Goal: Task Accomplishment & Management: Manage account settings

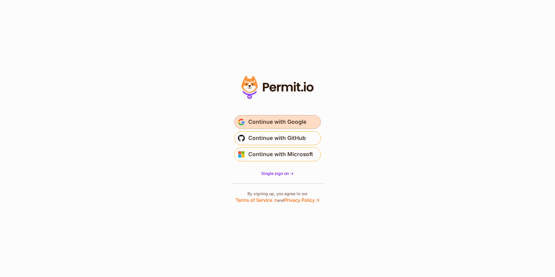
click at [288, 122] on span "Continue with Google" at bounding box center [277, 121] width 58 height 9
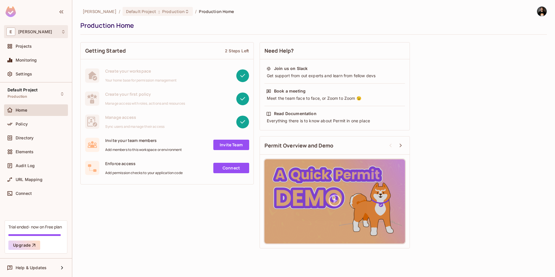
click at [34, 34] on div "E [PERSON_NAME]" at bounding box center [35, 31] width 59 height 8
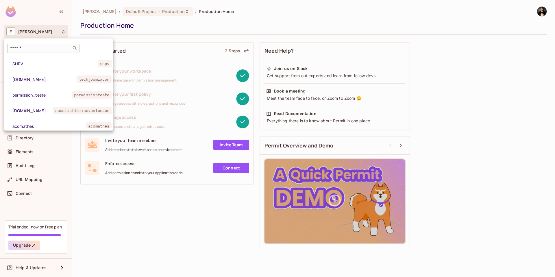
click at [32, 45] on input "text" at bounding box center [39, 48] width 61 height 6
paste input "**********"
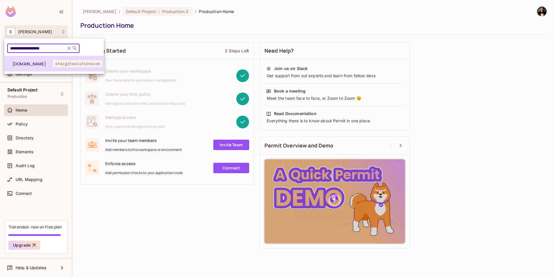
type input "**********"
click at [29, 64] on span "[DOMAIN_NAME]" at bounding box center [32, 63] width 40 height 5
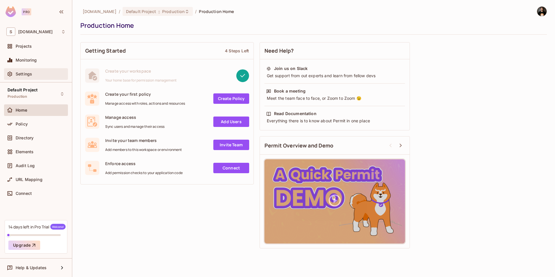
click at [30, 76] on span "Settings" at bounding box center [24, 74] width 16 height 5
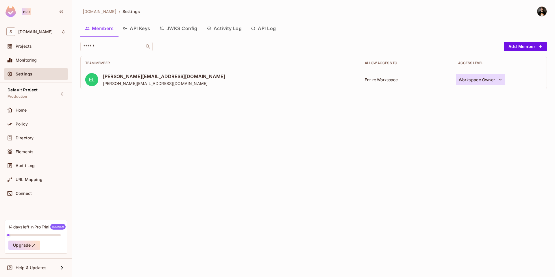
click at [497, 80] on icon "button" at bounding box center [500, 80] width 6 height 6
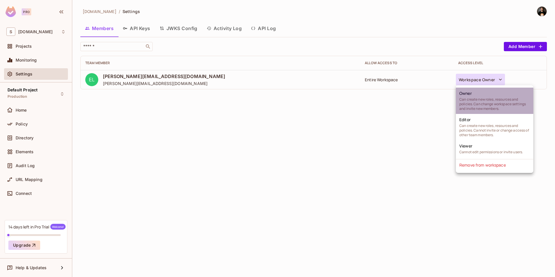
click at [485, 101] on span "Can create new roles, resources and policies. Can change workspace settings and…" at bounding box center [494, 104] width 70 height 14
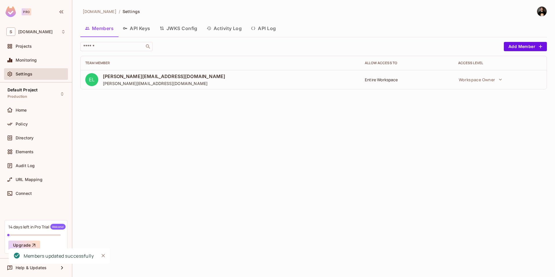
click at [391, 115] on div "stargitsolutions.com / Settings Members API Keys JWKS Config Activity Log API L…" at bounding box center [313, 138] width 482 height 277
click at [132, 29] on button "API Keys" at bounding box center [136, 28] width 37 height 14
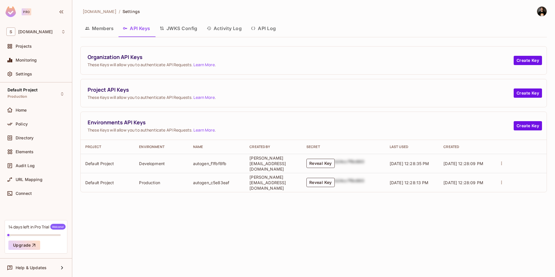
click at [235, 28] on button "Activity Log" at bounding box center [224, 28] width 44 height 14
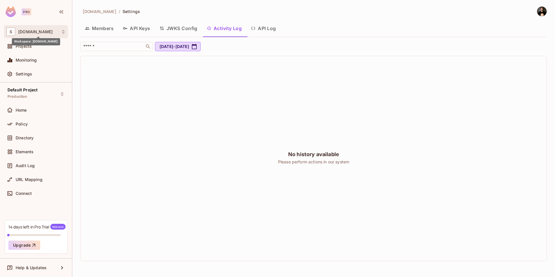
click at [31, 32] on span "[DOMAIN_NAME]" at bounding box center [35, 31] width 34 height 5
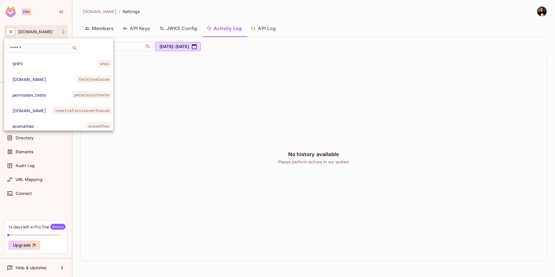
click at [27, 34] on div at bounding box center [277, 138] width 555 height 277
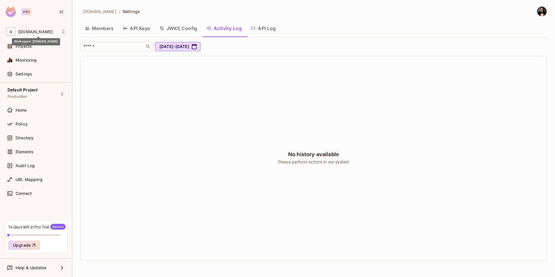
drag, startPoint x: 14, startPoint y: 41, endPoint x: 62, endPoint y: 41, distance: 47.1
click at [60, 41] on div "Workspace: stargitsolutions.com" at bounding box center [36, 41] width 48 height 7
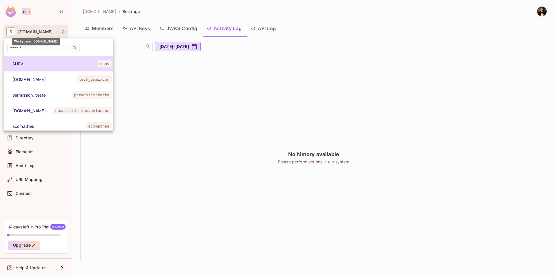
copy div "Workspace: stargitsolutions.com"
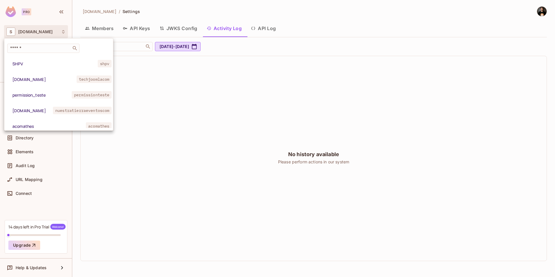
click at [193, 72] on div at bounding box center [277, 138] width 555 height 277
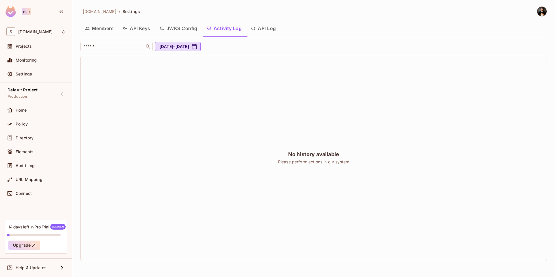
click at [115, 131] on div "No history available Please perform actions in our system" at bounding box center [314, 158] width 466 height 205
click at [45, 61] on div "Monitoring" at bounding box center [41, 60] width 50 height 5
